Goal: Task Accomplishment & Management: Manage account settings

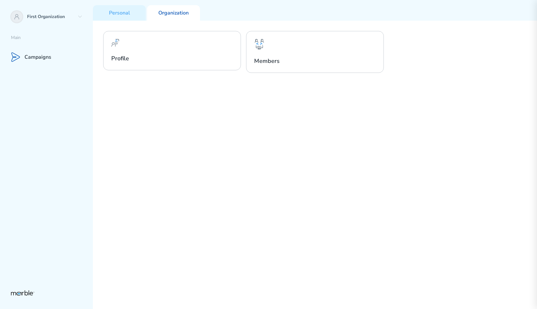
click at [291, 101] on div "Profile Members" at bounding box center [315, 165] width 444 height 288
click at [49, 58] on p "Campaigns" at bounding box center [38, 57] width 27 height 7
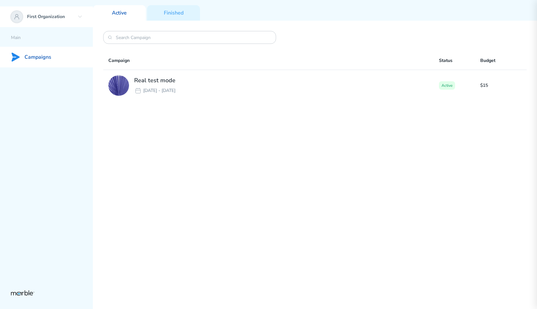
click at [78, 16] on icon at bounding box center [79, 16] width 5 height 5
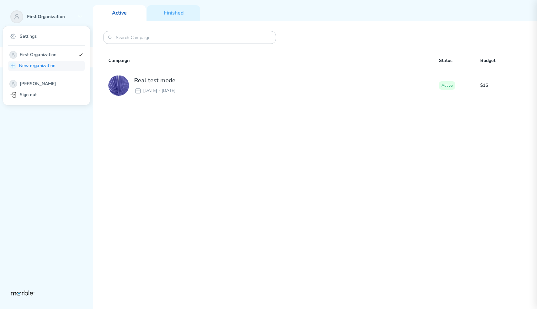
click at [54, 63] on p "New organization" at bounding box center [51, 66] width 64 height 8
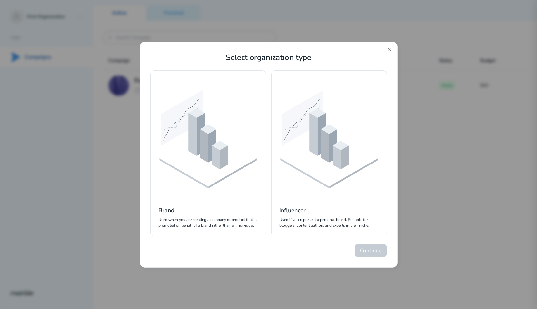
click at [211, 169] on icon at bounding box center [208, 157] width 98 height 57
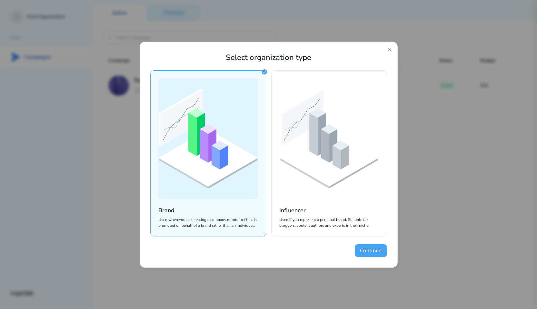
click at [365, 249] on button "Continue" at bounding box center [371, 250] width 32 height 13
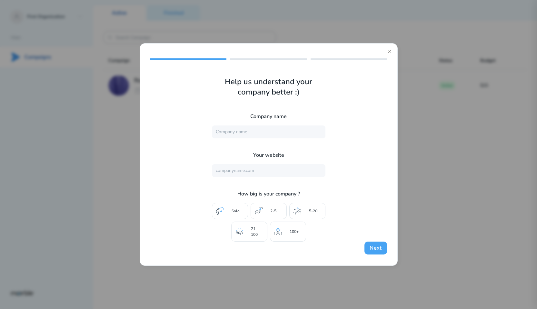
click at [371, 247] on button "Next" at bounding box center [375, 248] width 22 height 13
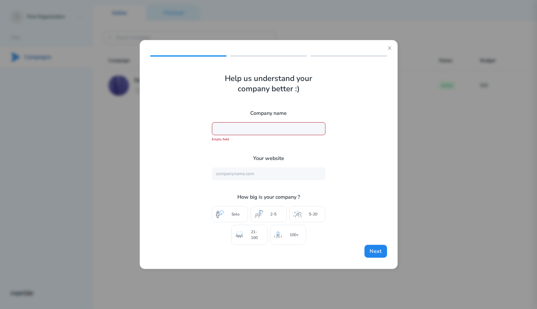
click at [260, 130] on input "text" at bounding box center [269, 128] width 114 height 13
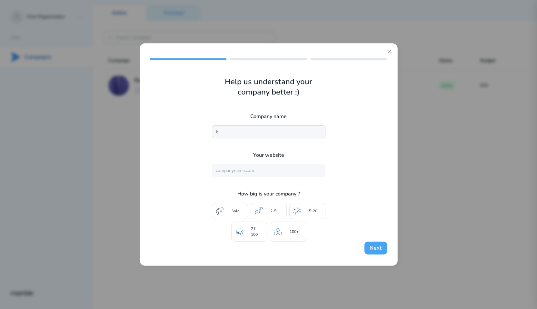
type input "k"
click at [374, 246] on button "Next" at bounding box center [375, 248] width 22 height 13
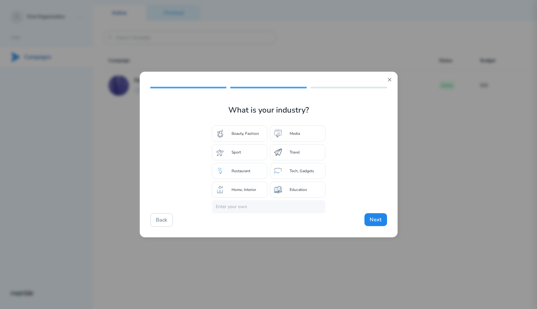
click at [387, 82] on icon at bounding box center [389, 79] width 5 height 5
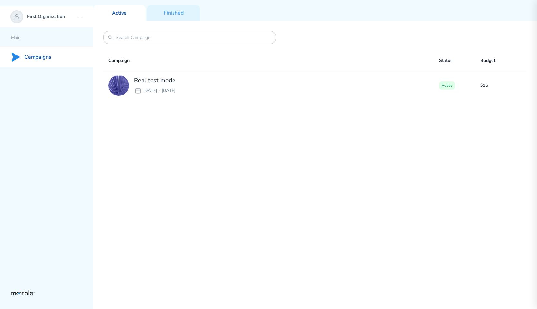
click at [76, 18] on div "First Organization" at bounding box center [46, 16] width 93 height 21
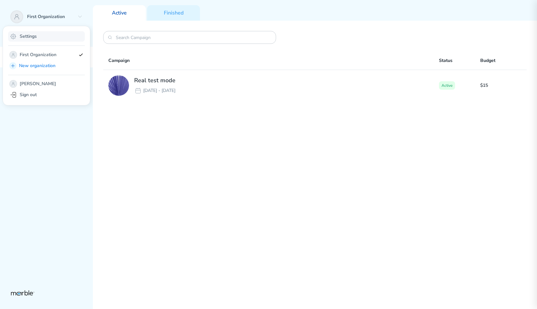
click at [58, 34] on div "Settings" at bounding box center [46, 36] width 77 height 10
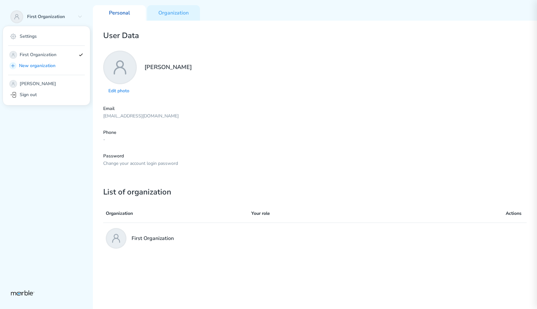
click at [206, 71] on div "Edit photo Yury" at bounding box center [314, 73] width 423 height 45
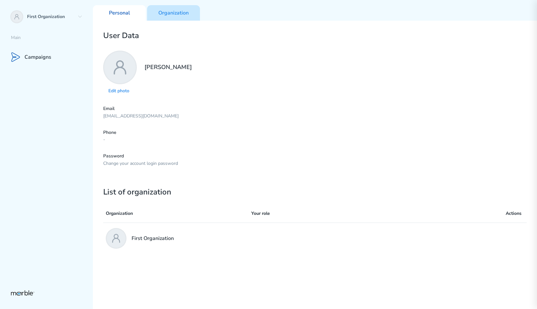
click at [177, 11] on p "Organization" at bounding box center [173, 13] width 30 height 7
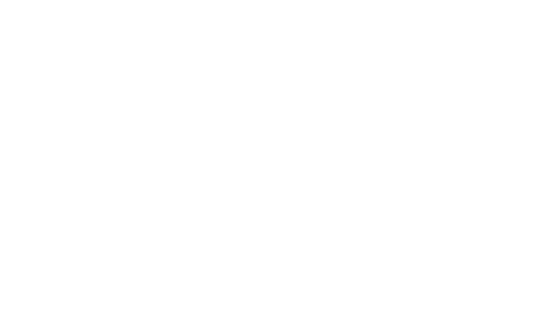
click at [359, 5] on html at bounding box center [268, 2] width 537 height 5
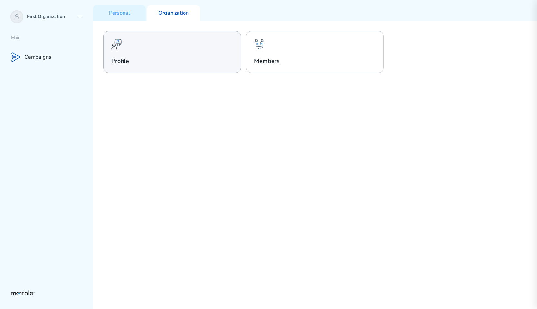
click at [190, 57] on h2 "Profile" at bounding box center [172, 61] width 122 height 8
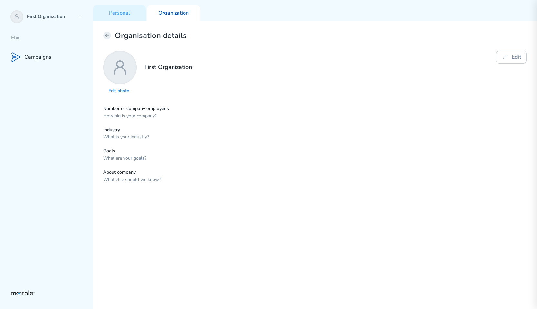
click at [106, 35] on icon at bounding box center [106, 35] width 3 height 3
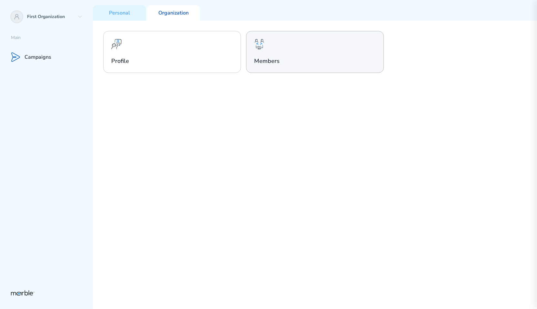
click at [287, 53] on div "Members" at bounding box center [315, 52] width 138 height 42
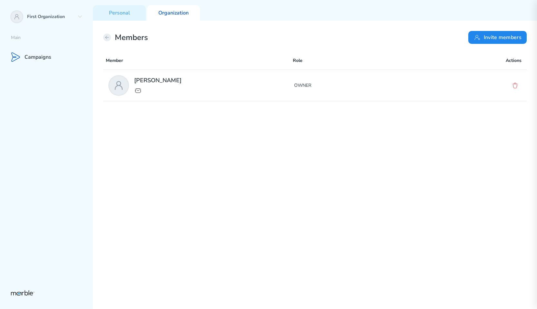
click at [107, 35] on icon at bounding box center [106, 37] width 5 height 5
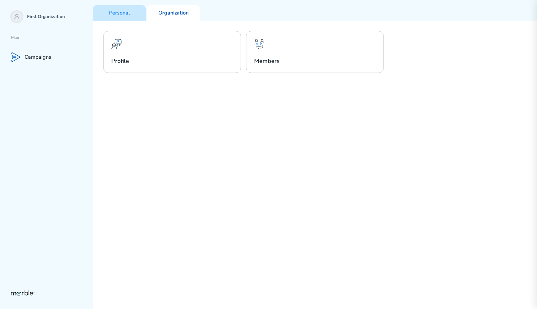
click at [118, 14] on p "Personal" at bounding box center [119, 13] width 21 height 7
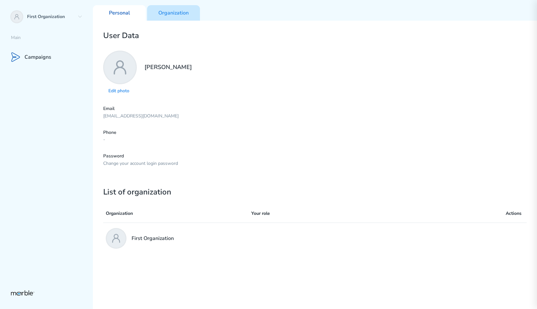
click at [175, 13] on p "Organization" at bounding box center [173, 13] width 30 height 7
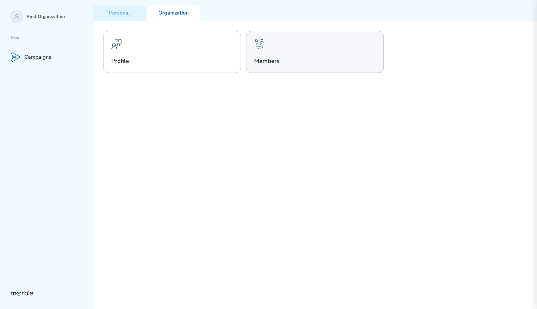
click at [282, 50] on div "Members" at bounding box center [315, 52] width 138 height 42
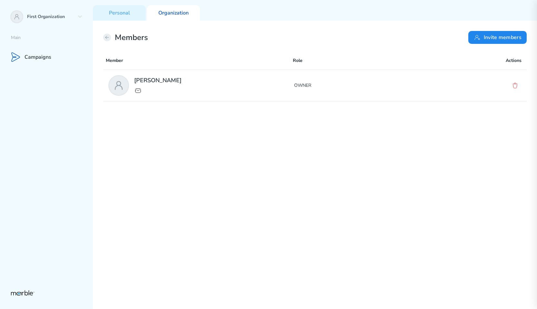
click at [106, 38] on icon at bounding box center [106, 37] width 5 height 5
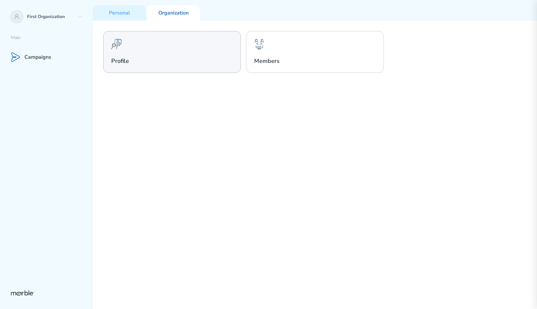
click at [167, 43] on div "Profile" at bounding box center [172, 52] width 138 height 42
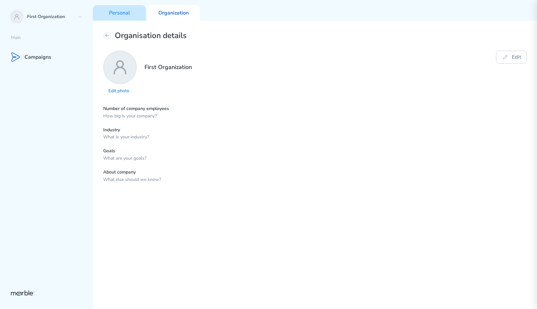
click at [115, 13] on p "Personal" at bounding box center [119, 13] width 21 height 7
